Goal: Information Seeking & Learning: Learn about a topic

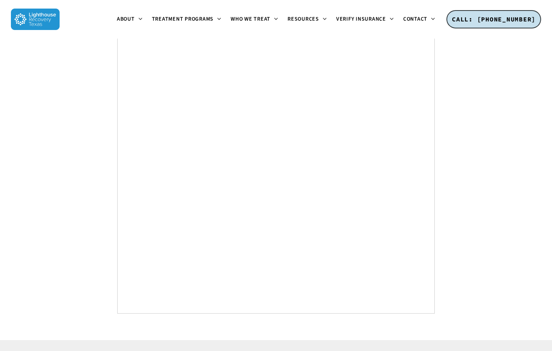
scroll to position [2822, 0]
